Goal: Task Accomplishment & Management: Use online tool/utility

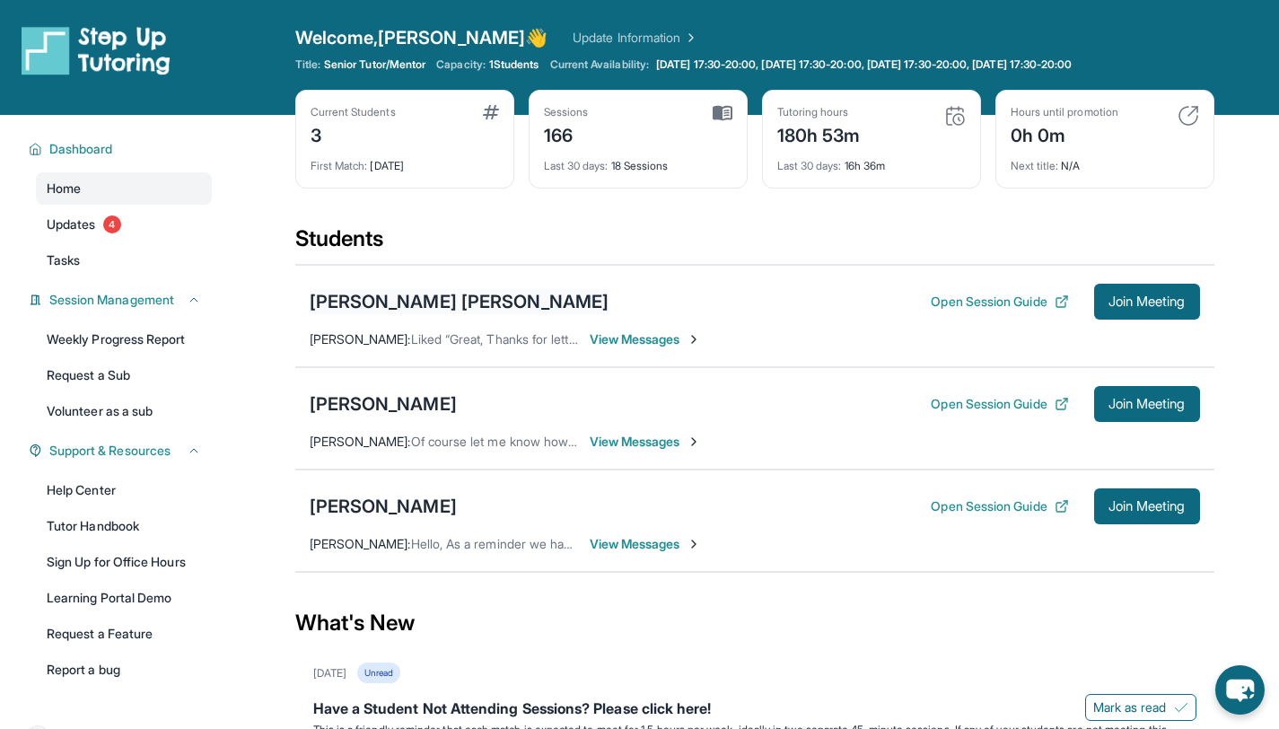
click at [420, 303] on div "[PERSON_NAME] [PERSON_NAME]" at bounding box center [460, 301] width 300 height 25
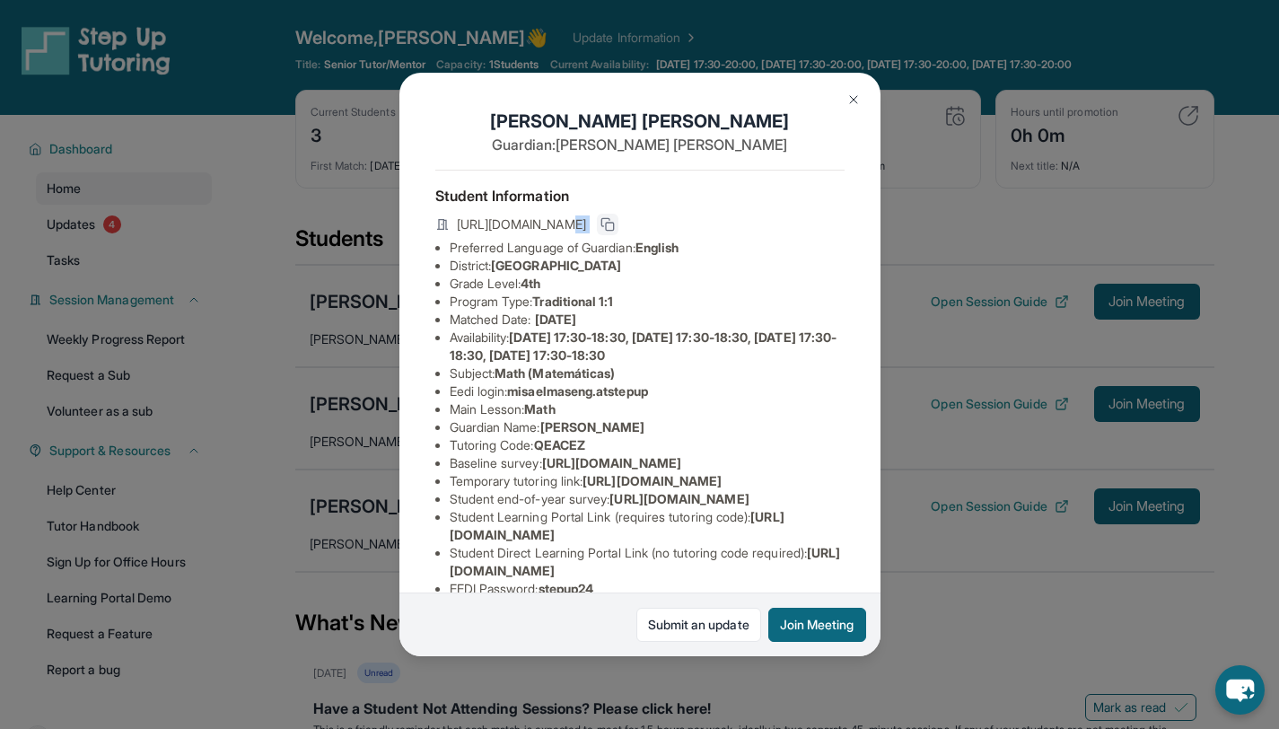
drag, startPoint x: 804, startPoint y: 220, endPoint x: 817, endPoint y: 227, distance: 14.5
click at [806, 221] on div "[URL][DOMAIN_NAME]" at bounding box center [639, 226] width 409 height 25
click at [618, 232] on button at bounding box center [608, 225] width 22 height 22
click at [839, 107] on button at bounding box center [854, 100] width 36 height 36
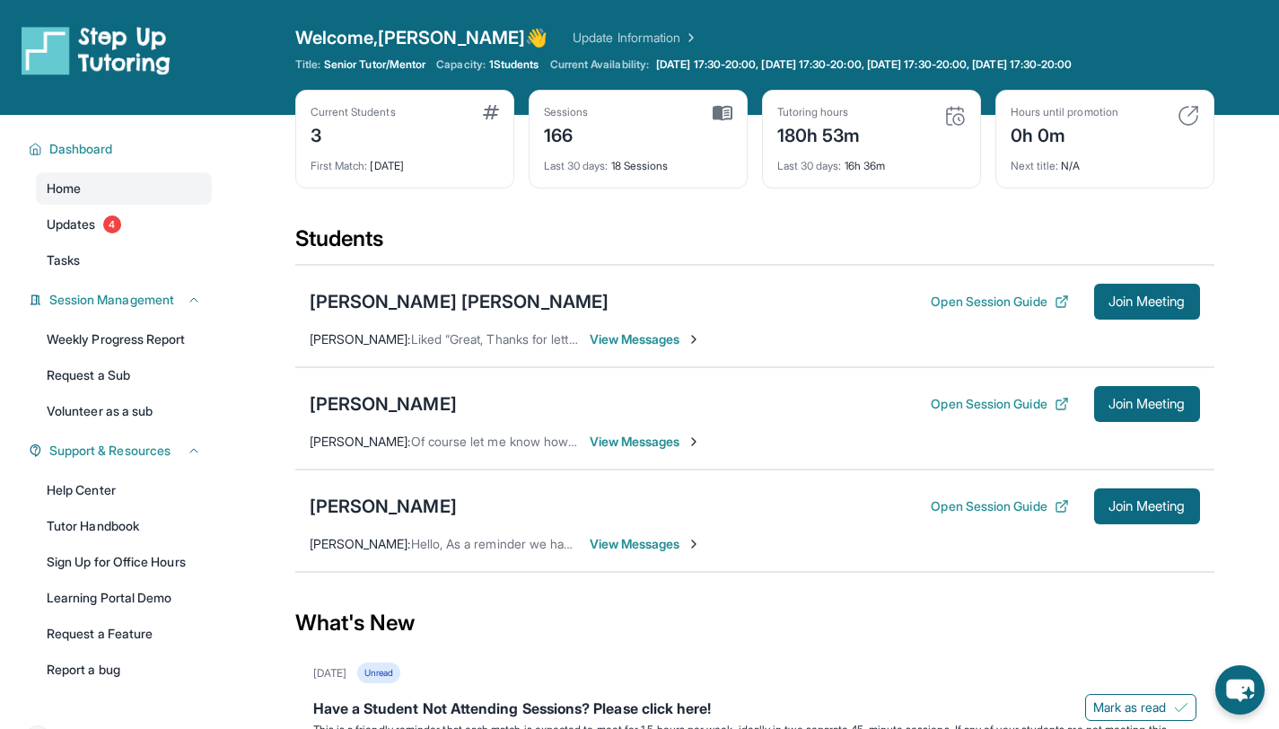
click at [429, 315] on div "[PERSON_NAME] [PERSON_NAME] Open Session Guide Join Meeting" at bounding box center [755, 302] width 890 height 36
click at [455, 306] on div "[PERSON_NAME] [PERSON_NAME]" at bounding box center [460, 301] width 300 height 25
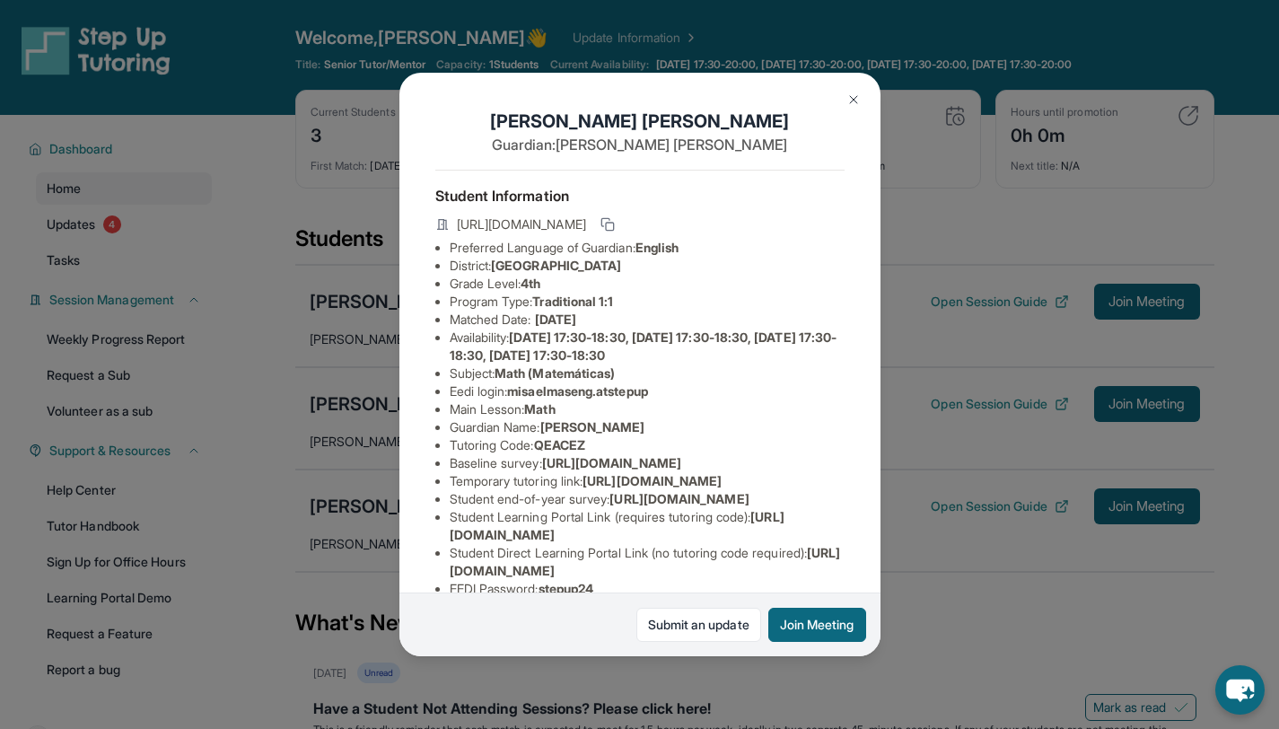
click at [837, 99] on button at bounding box center [854, 100] width 36 height 36
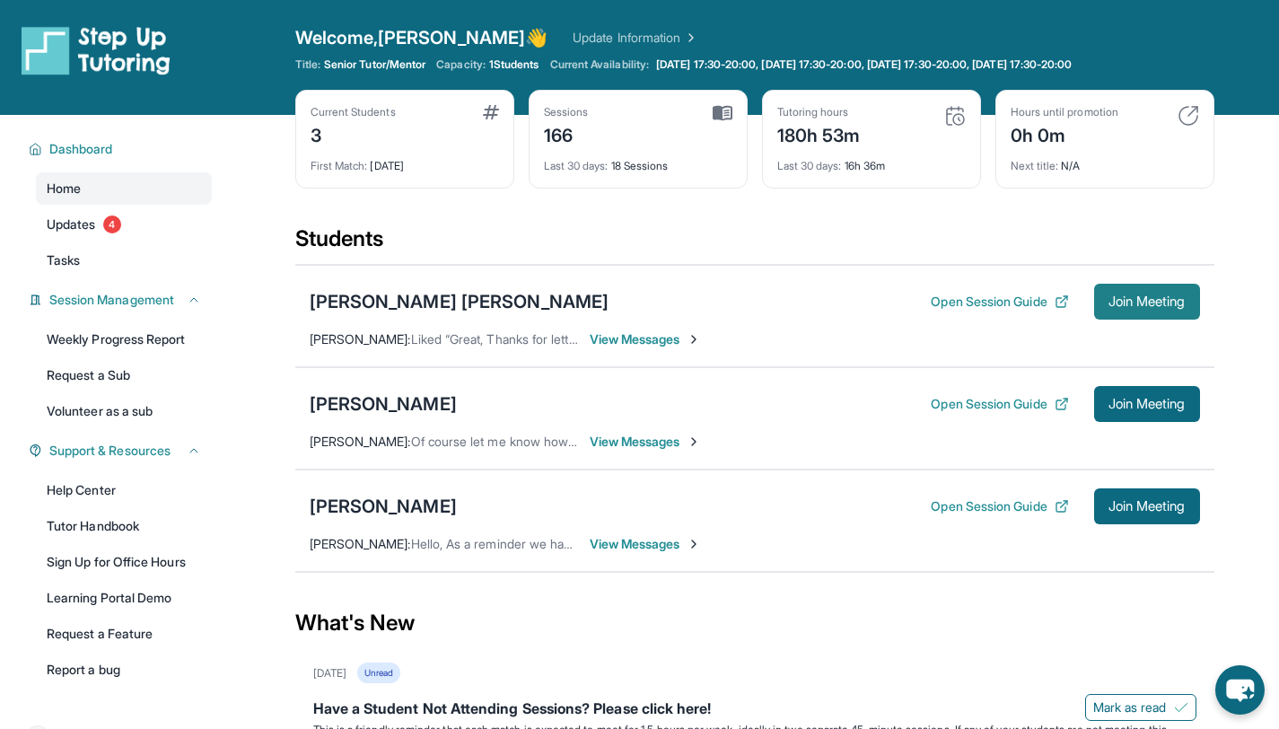
click at [1108, 287] on button "Join Meeting" at bounding box center [1147, 302] width 106 height 36
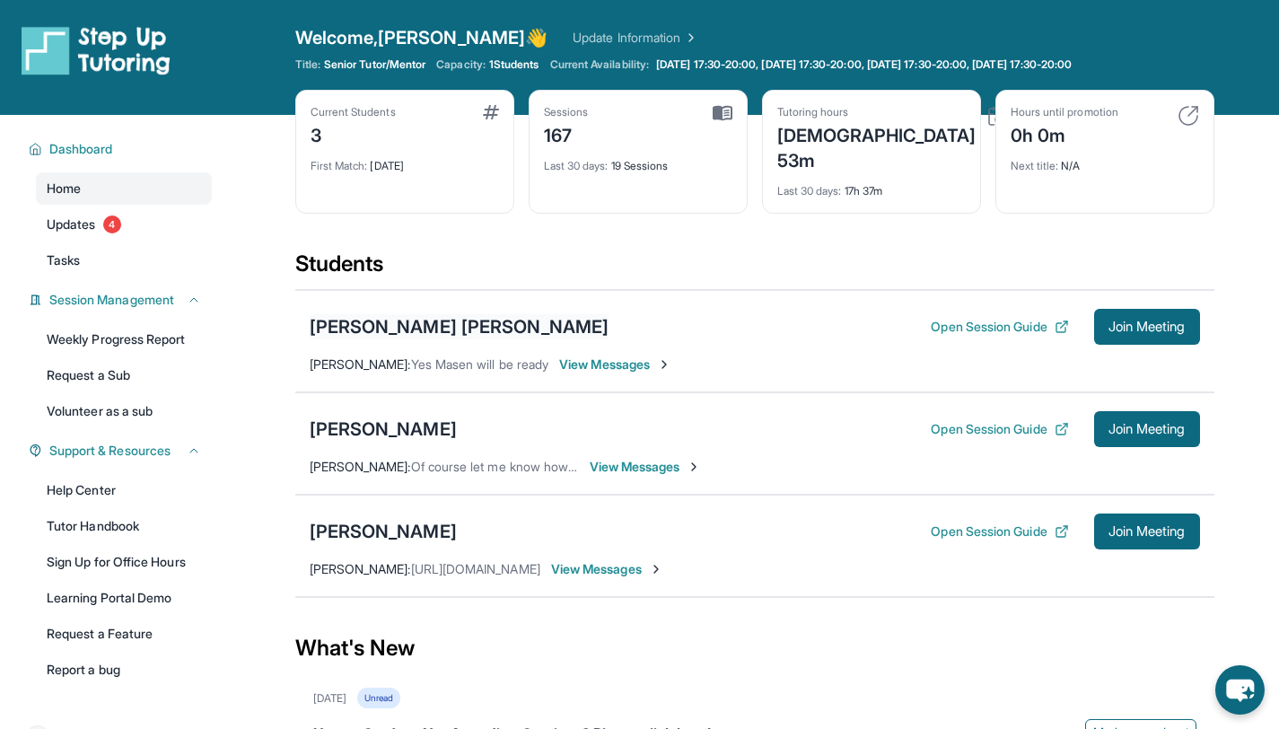
click at [387, 314] on div "[PERSON_NAME] [PERSON_NAME]" at bounding box center [460, 326] width 300 height 25
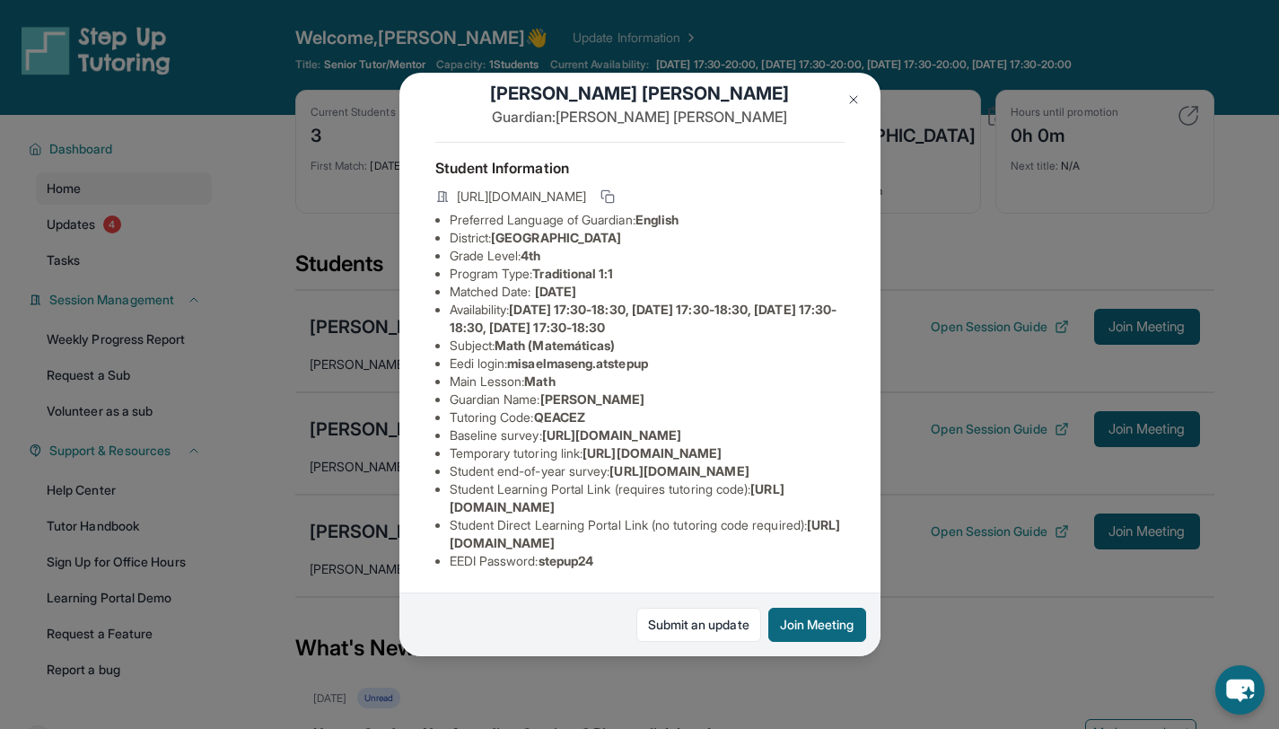
scroll to position [49, 0]
click at [636, 393] on span "[PERSON_NAME]" at bounding box center [592, 398] width 105 height 15
click at [637, 394] on span "[PERSON_NAME]" at bounding box center [592, 398] width 105 height 15
click at [637, 398] on span "[PERSON_NAME]" at bounding box center [592, 398] width 105 height 15
click at [634, 406] on ul "Preferred Language of Guardian: English District: [GEOGRAPHIC_DATA] District Gr…" at bounding box center [639, 390] width 409 height 359
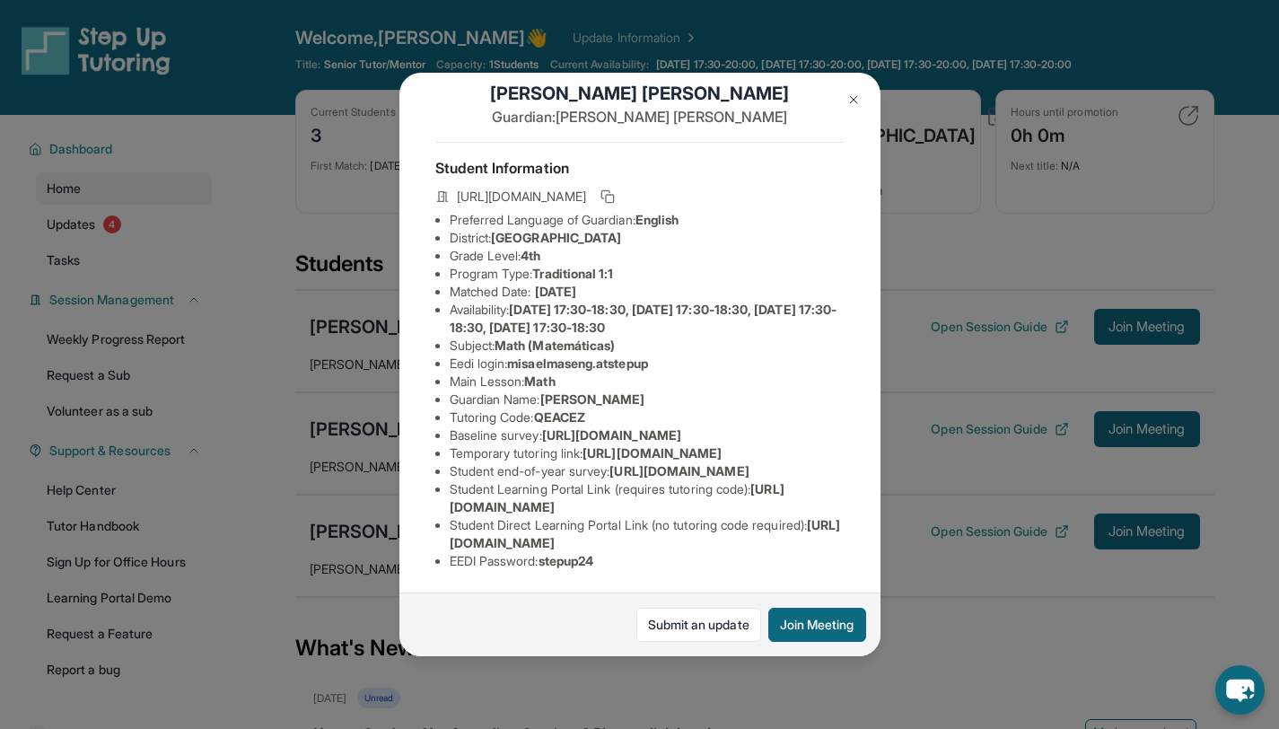
click at [624, 426] on li "Baseline survey : [URL][DOMAIN_NAME]" at bounding box center [647, 435] width 395 height 18
click at [853, 103] on img at bounding box center [853, 99] width 14 height 14
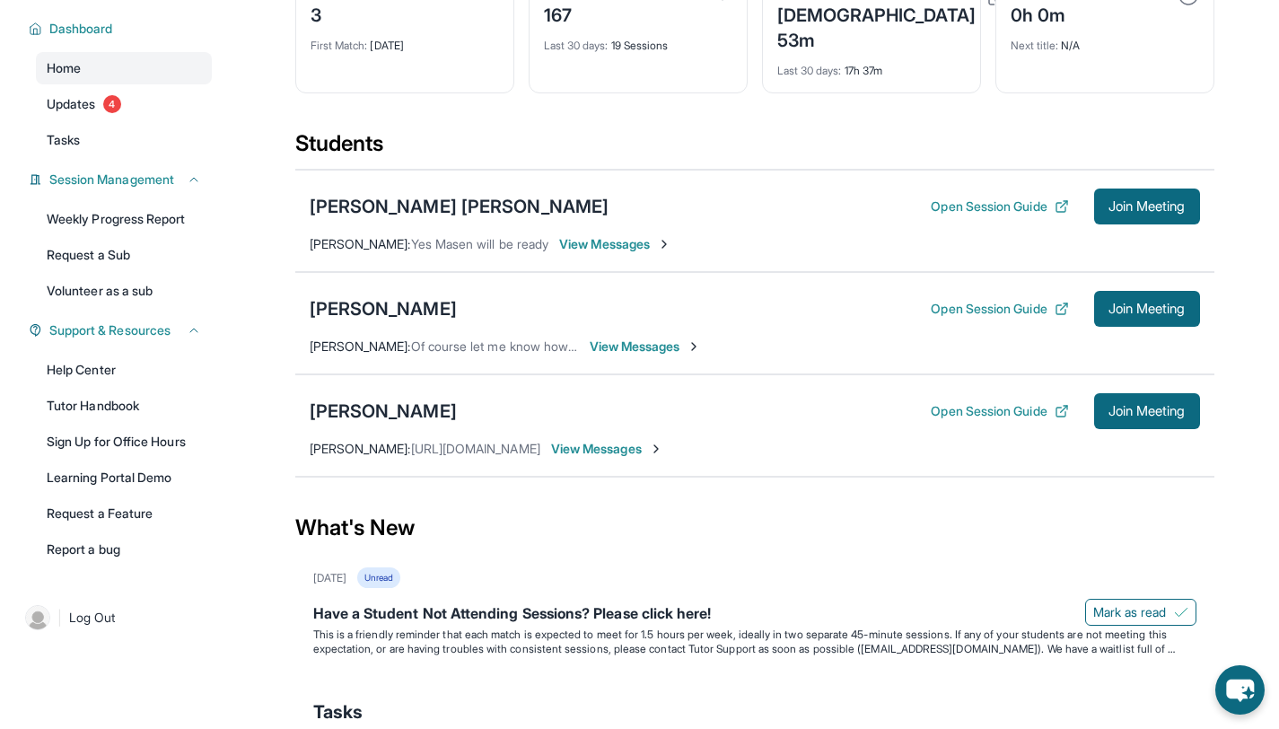
scroll to position [121, 0]
click at [405, 295] on div "[PERSON_NAME]" at bounding box center [383, 307] width 147 height 25
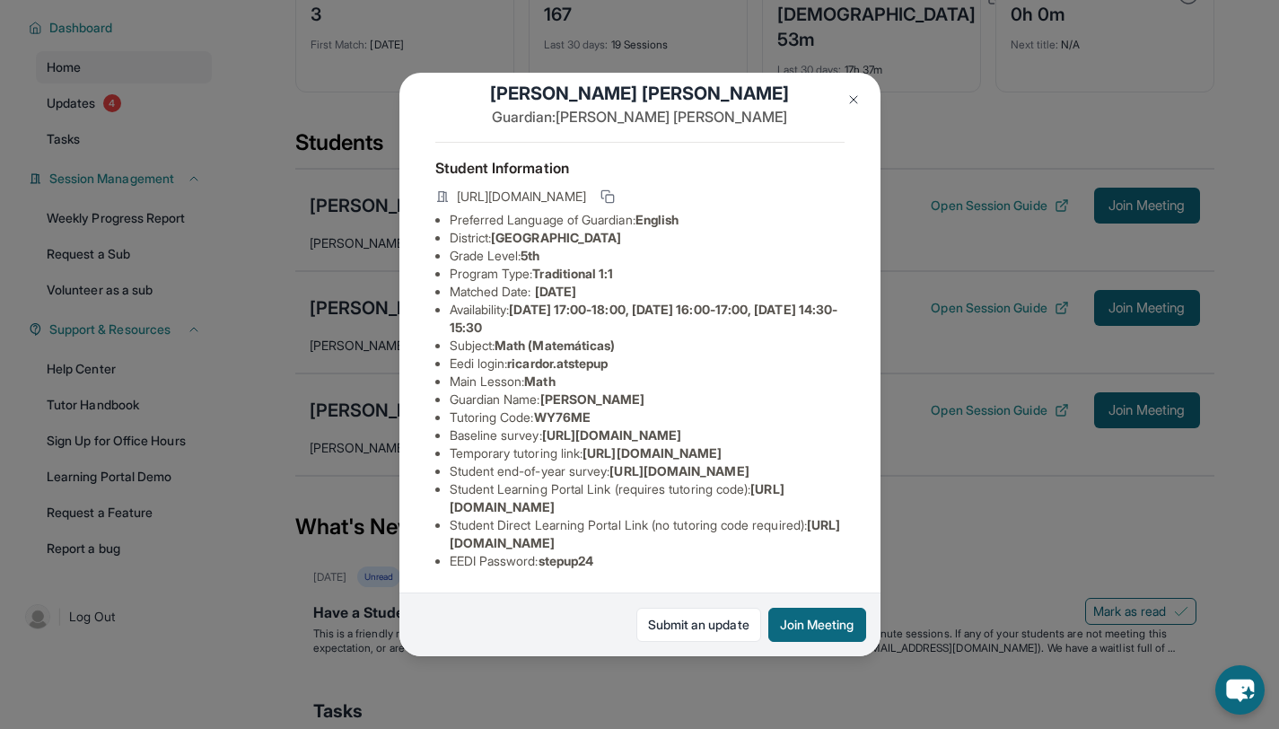
scroll to position [71, 0]
click at [856, 88] on button at bounding box center [854, 100] width 36 height 36
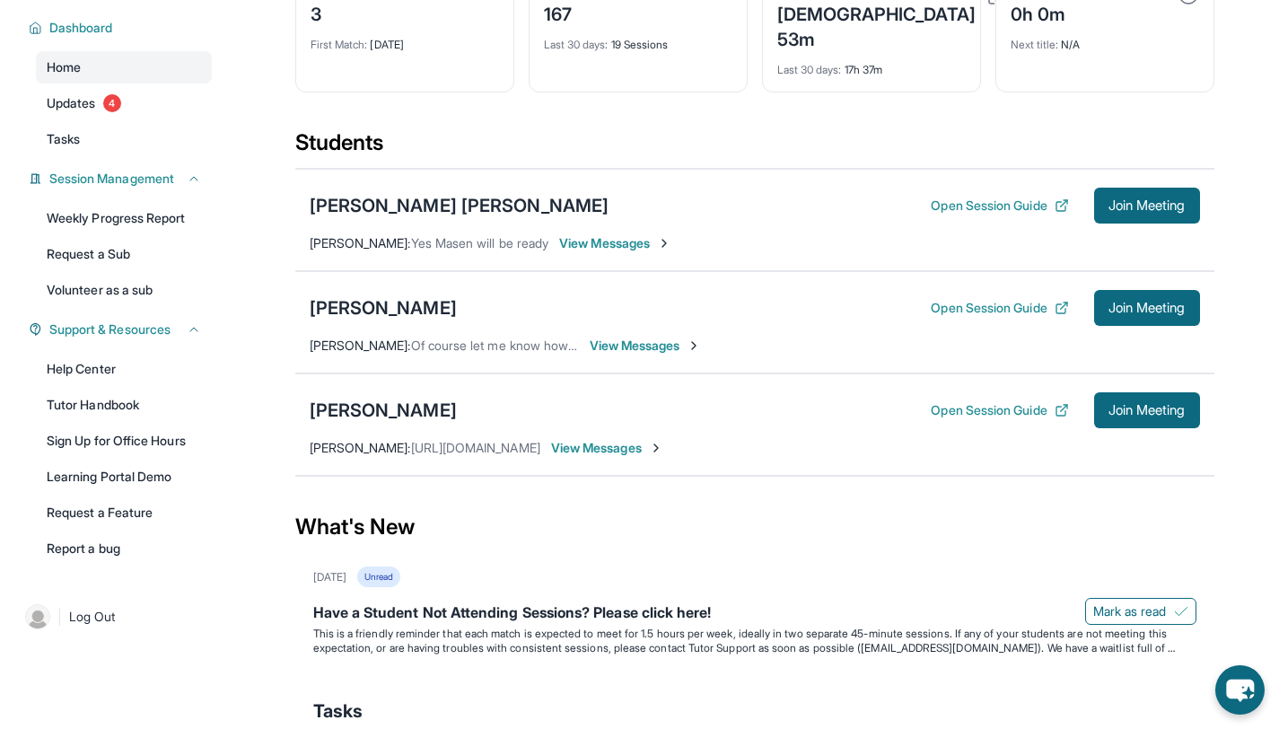
drag, startPoint x: 476, startPoint y: 427, endPoint x: 492, endPoint y: 427, distance: 16.2
click at [476, 440] on span "[URL][DOMAIN_NAME]" at bounding box center [475, 447] width 129 height 15
click at [348, 446] on div "[PERSON_NAME] Open Session Guide Join Meeting [PERSON_NAME] : [URL][DOMAIN_NAME…" at bounding box center [754, 424] width 919 height 102
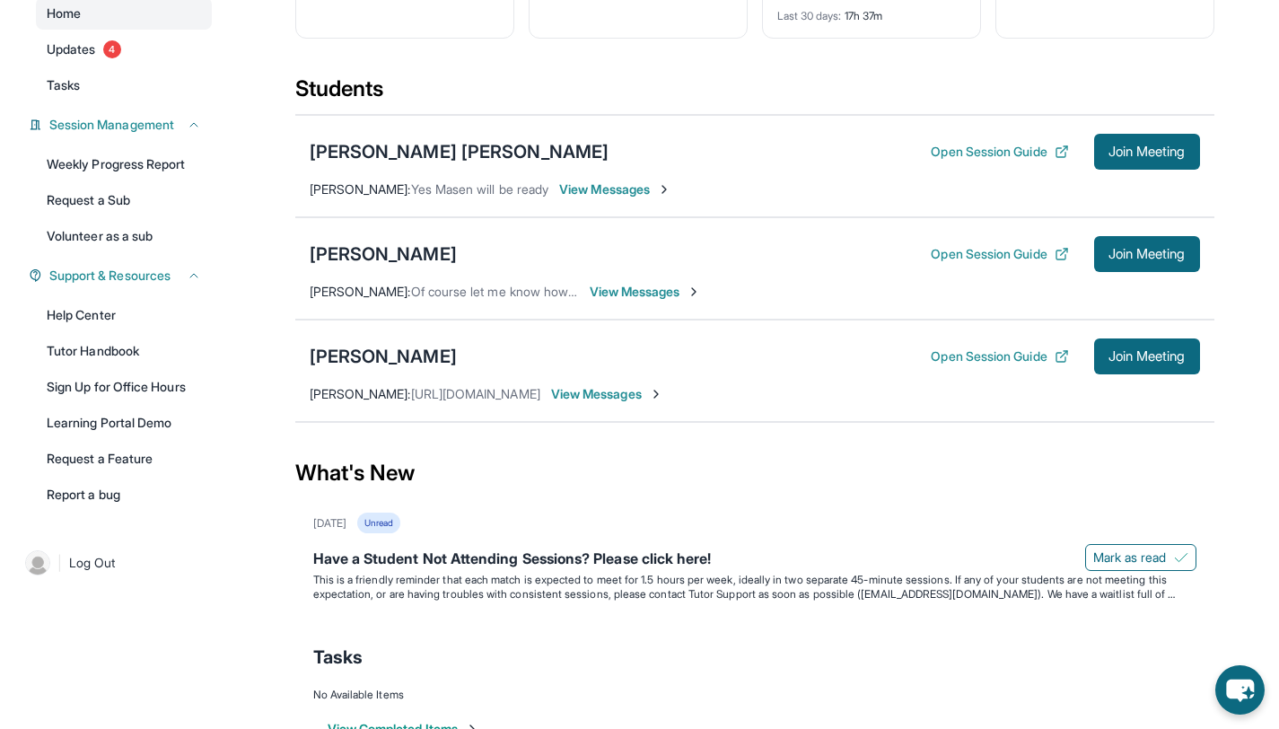
scroll to position [202, 0]
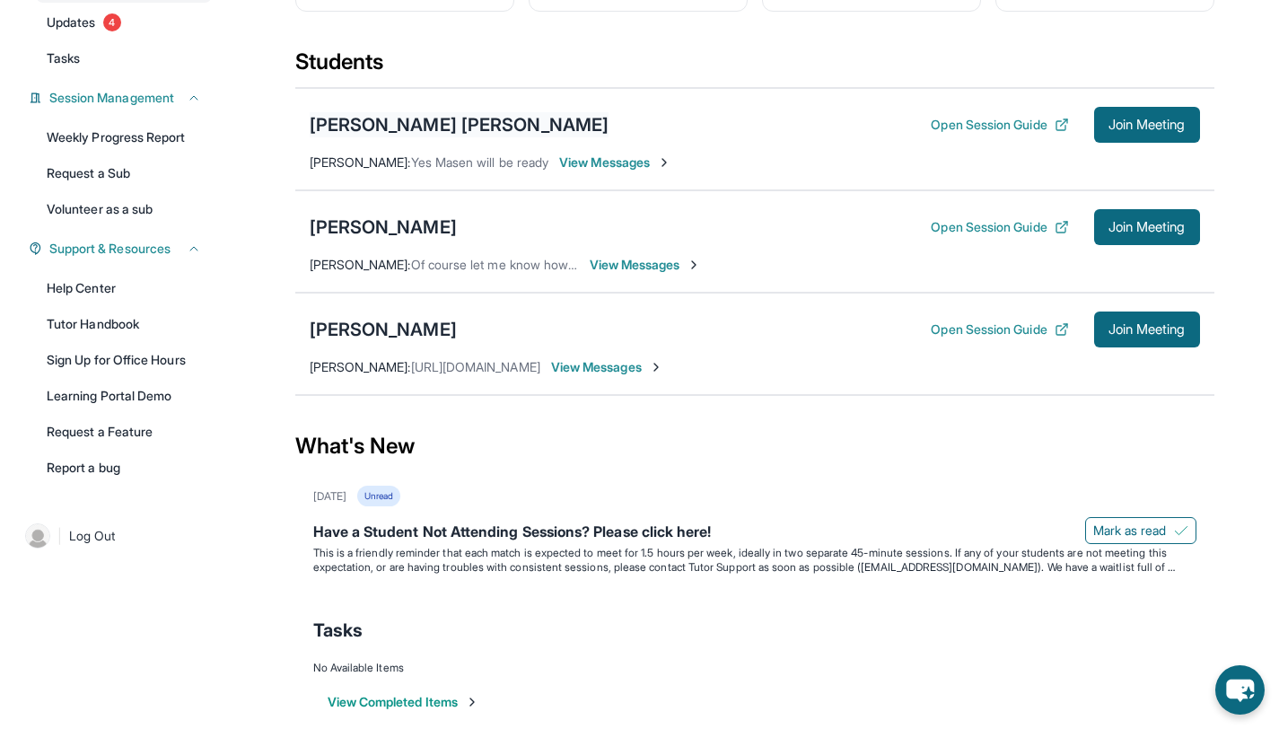
click at [408, 112] on div "[PERSON_NAME] [PERSON_NAME]" at bounding box center [460, 124] width 300 height 25
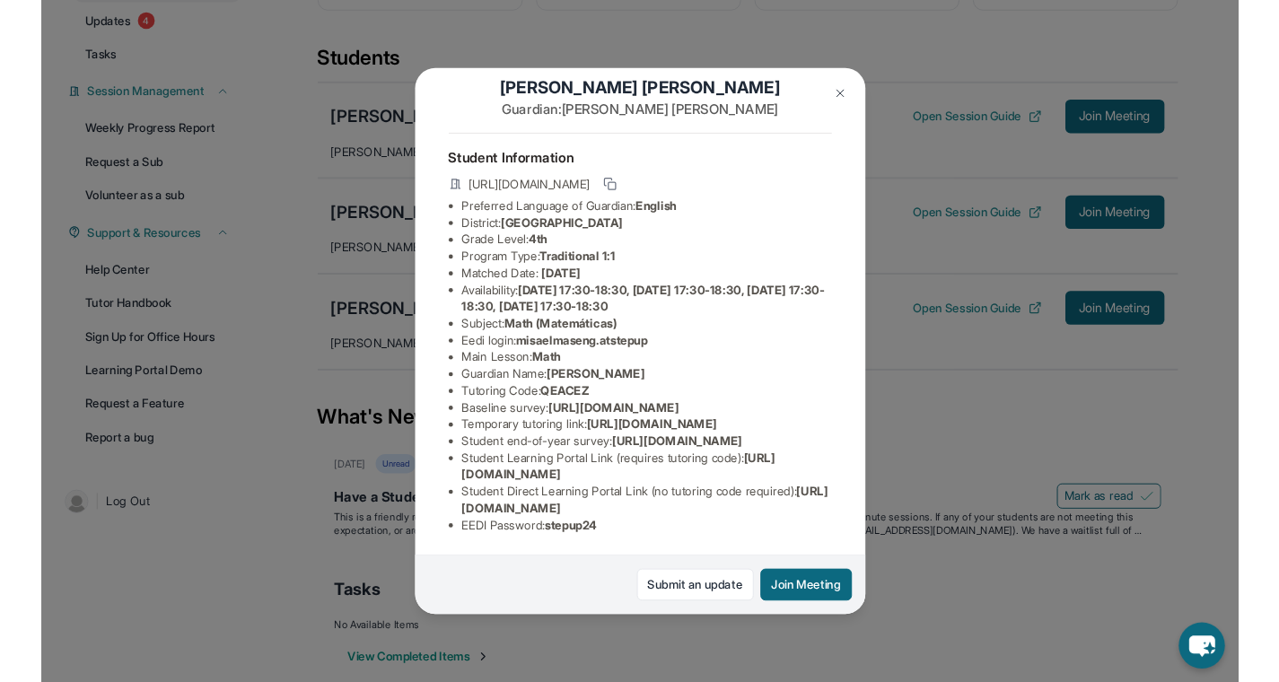
scroll to position [182, 0]
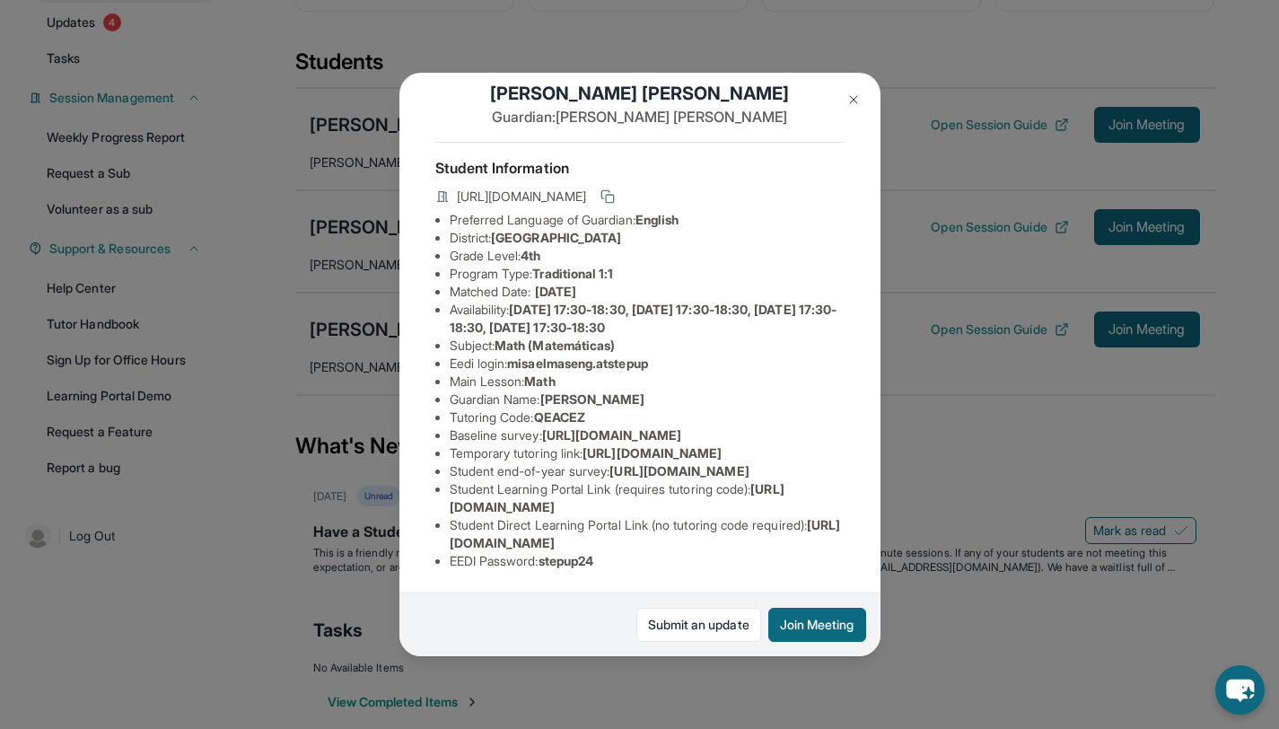
click at [1058, 55] on div "[PERSON_NAME] [PERSON_NAME] Guardian: [PERSON_NAME] Student Information [URL][D…" at bounding box center [639, 364] width 1279 height 729
